Goal: Download file/media

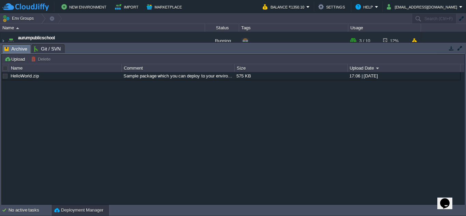
scroll to position [20, 0]
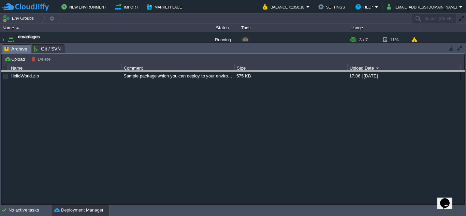
drag, startPoint x: 128, startPoint y: 54, endPoint x: 120, endPoint y: 79, distance: 27.2
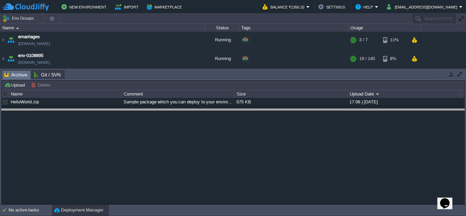
drag, startPoint x: 194, startPoint y: 79, endPoint x: 187, endPoint y: 115, distance: 36.6
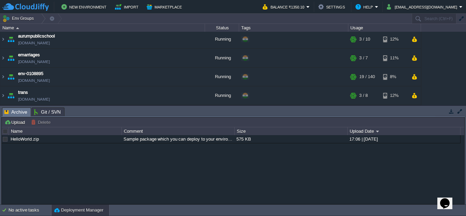
scroll to position [2, 0]
click at [4, 77] on img at bounding box center [2, 77] width 5 height 18
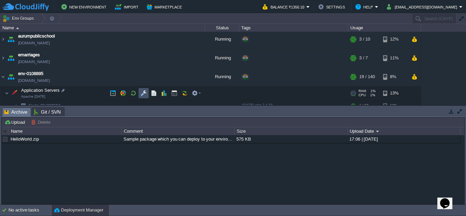
click at [145, 95] on button "button" at bounding box center [144, 93] width 6 height 6
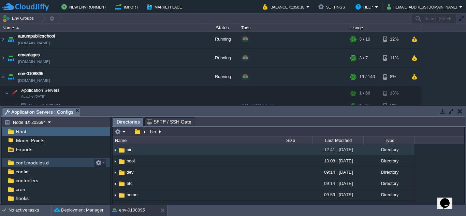
scroll to position [34, 0]
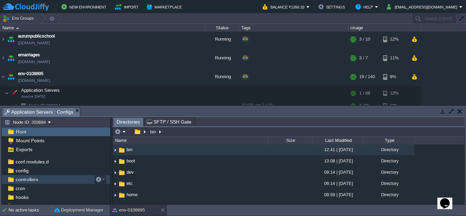
click at [27, 182] on span "controllers" at bounding box center [26, 179] width 25 height 6
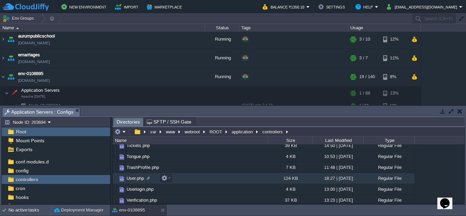
scroll to position [454, 0]
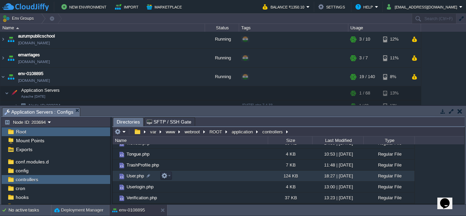
click at [132, 178] on span "User.php" at bounding box center [135, 176] width 19 height 6
click at [171, 177] on td at bounding box center [166, 176] width 12 height 8
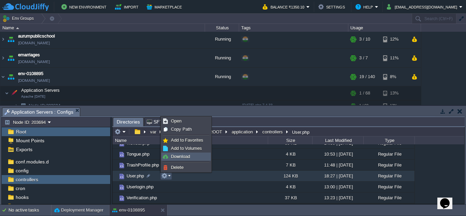
click at [173, 157] on span "Download" at bounding box center [180, 156] width 19 height 5
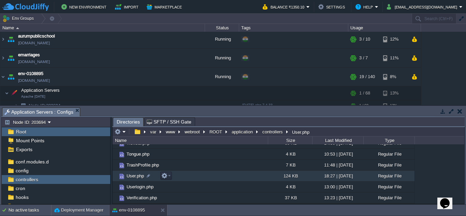
click at [132, 180] on td "User.php" at bounding box center [190, 176] width 155 height 11
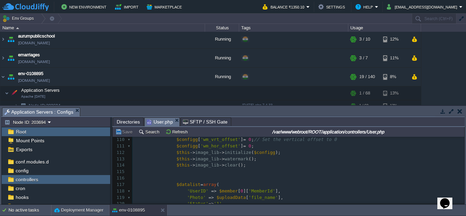
scroll to position [0, 0]
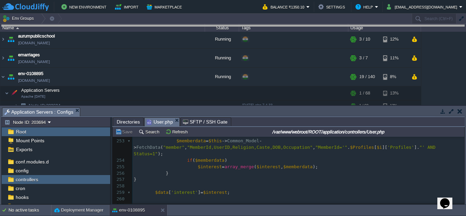
drag, startPoint x: 240, startPoint y: 116, endPoint x: 267, endPoint y: 25, distance: 95.3
click at [267, 25] on body "New Environment Import Marketplace Bonus ₹0.00 Upgrade Account Balance ₹1350.10…" at bounding box center [233, 108] width 466 height 216
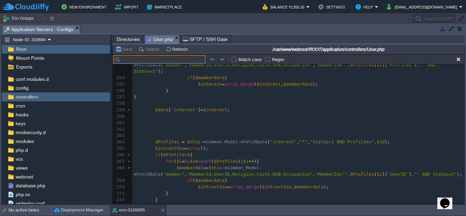
type input "P"
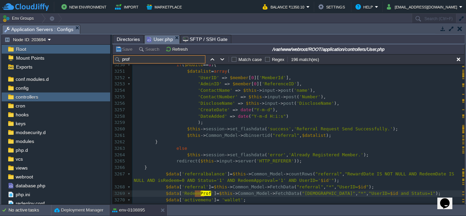
drag, startPoint x: 142, startPoint y: 57, endPoint x: 116, endPoint y: 59, distance: 25.7
click at [116, 59] on input "prof" at bounding box center [159, 59] width 92 height 8
paste input "delete_profile"
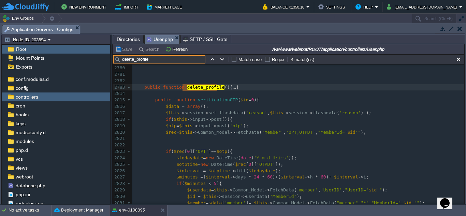
type input "delete_profile"
type textarea "public function delete_profile(){ $data = array(); //$data['accessar'] = json_d…"
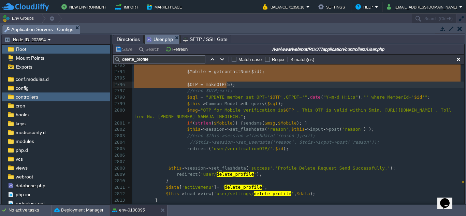
drag, startPoint x: 143, startPoint y: 87, endPoint x: 235, endPoint y: 85, distance: 92.1
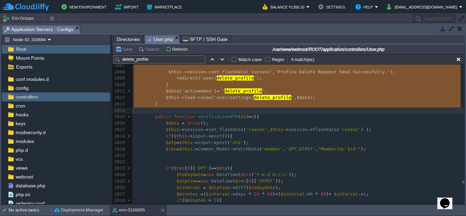
drag, startPoint x: 142, startPoint y: 104, endPoint x: 280, endPoint y: 109, distance: 137.6
type textarea "-"
